Goal: Information Seeking & Learning: Learn about a topic

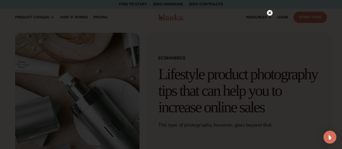
click at [271, 12] on circle at bounding box center [270, 13] width 6 height 6
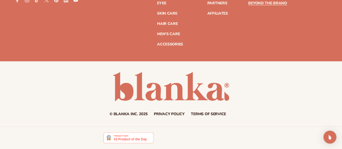
scroll to position [3765, 0]
